Goal: Find contact information: Find contact information

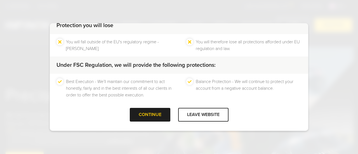
click at [146, 113] on div "CONTINUE" at bounding box center [150, 115] width 41 height 14
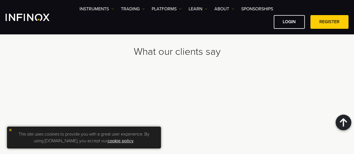
scroll to position [1892, 0]
click at [10, 129] on img at bounding box center [10, 130] width 4 height 4
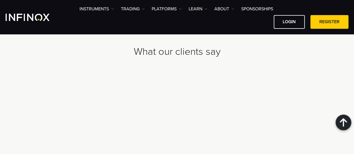
scroll to position [1836, 0]
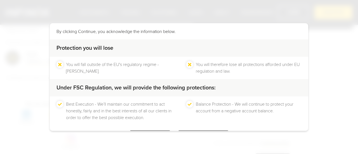
scroll to position [55, 0]
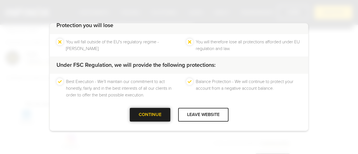
click at [150, 115] on div at bounding box center [150, 115] width 0 height 0
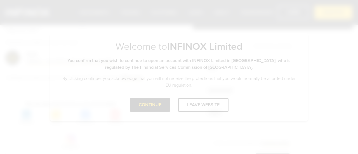
scroll to position [0, 0]
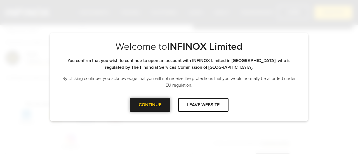
click at [143, 104] on div "CONTINUE" at bounding box center [150, 105] width 41 height 14
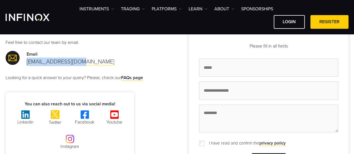
drag, startPoint x: 81, startPoint y: 65, endPoint x: 26, endPoint y: 62, distance: 55.1
click at [26, 62] on div "Email [EMAIL_ADDRESS][DOMAIN_NAME]" at bounding box center [91, 58] width 171 height 15
copy link "[EMAIL_ADDRESS][DOMAIN_NAME]"
